Goal: Use online tool/utility: Utilize a website feature to perform a specific function

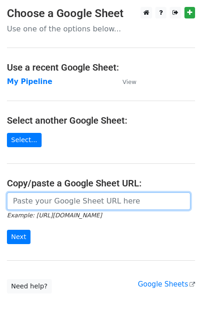
click at [150, 195] on input "url" at bounding box center [98, 202] width 183 height 18
click at [147, 202] on input "url" at bounding box center [98, 202] width 183 height 18
paste input "https://docs.google.com/spreadsheets/d/1U_mQk6aSlQtYKjJl1zyBDHA5CHALlrQZ76MJY6o…"
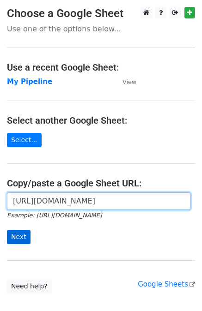
type input "https://docs.google.com/spreadsheets/d/1U_mQk6aSlQtYKjJl1zyBDHA5CHALlrQZ76MJY6o…"
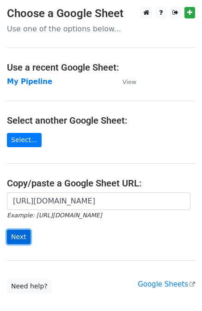
click at [13, 234] on input "Next" at bounding box center [19, 237] width 24 height 14
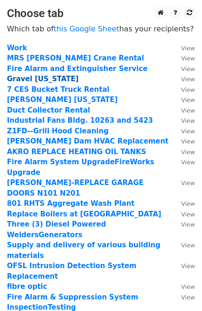
click at [42, 80] on strong "Gravel California" at bounding box center [43, 79] width 72 height 8
